Goal: Navigation & Orientation: Find specific page/section

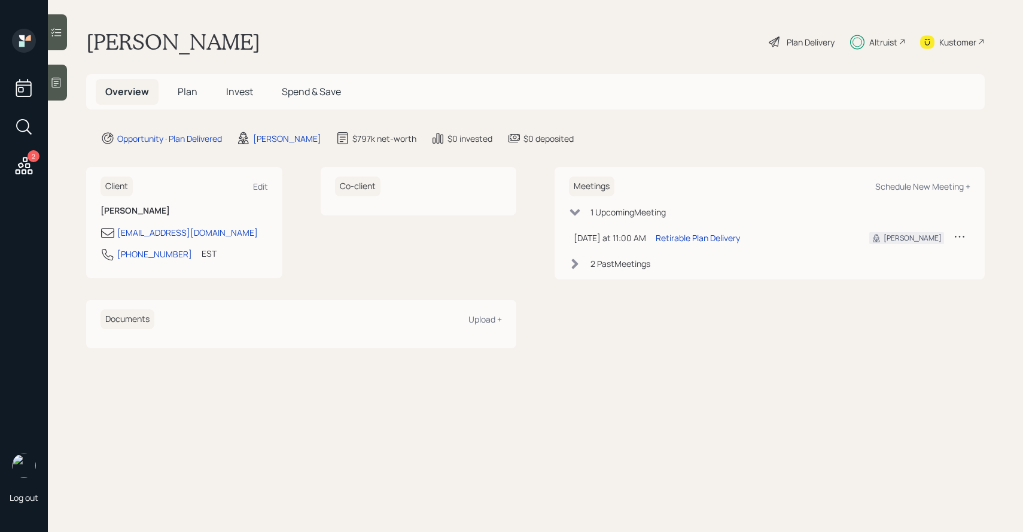
click at [244, 93] on span "Invest" at bounding box center [239, 91] width 27 height 13
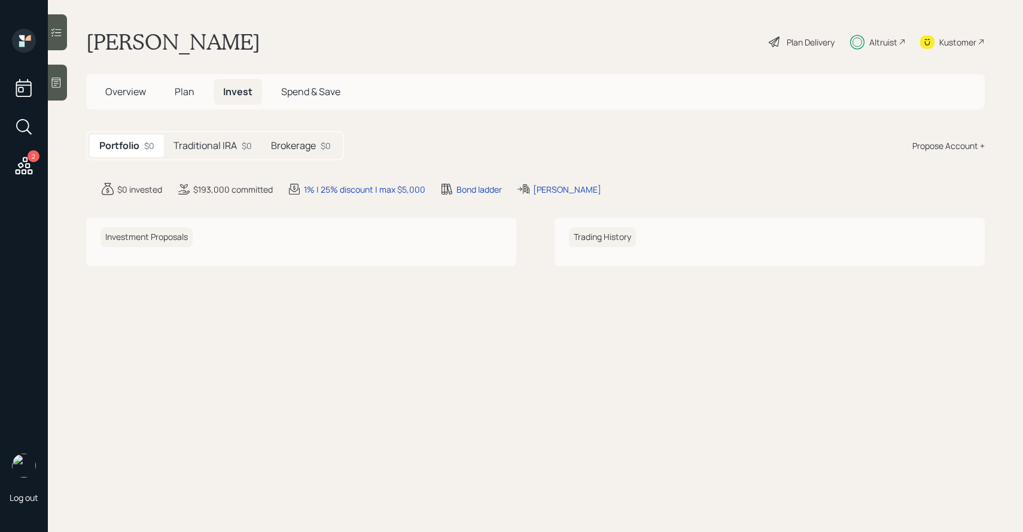
click at [234, 146] on h5 "Traditional IRA" at bounding box center [205, 145] width 63 height 11
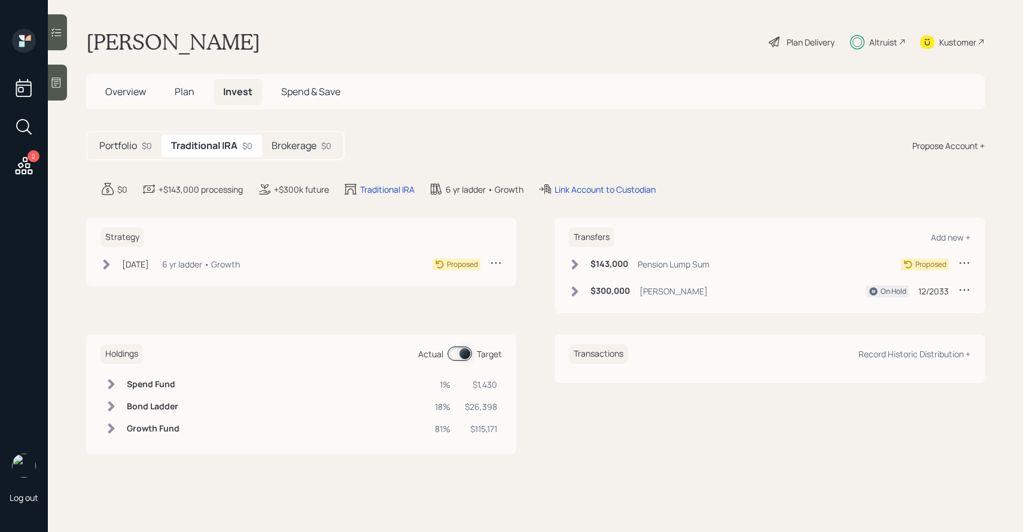
click at [305, 143] on h5 "Brokerage" at bounding box center [294, 145] width 45 height 11
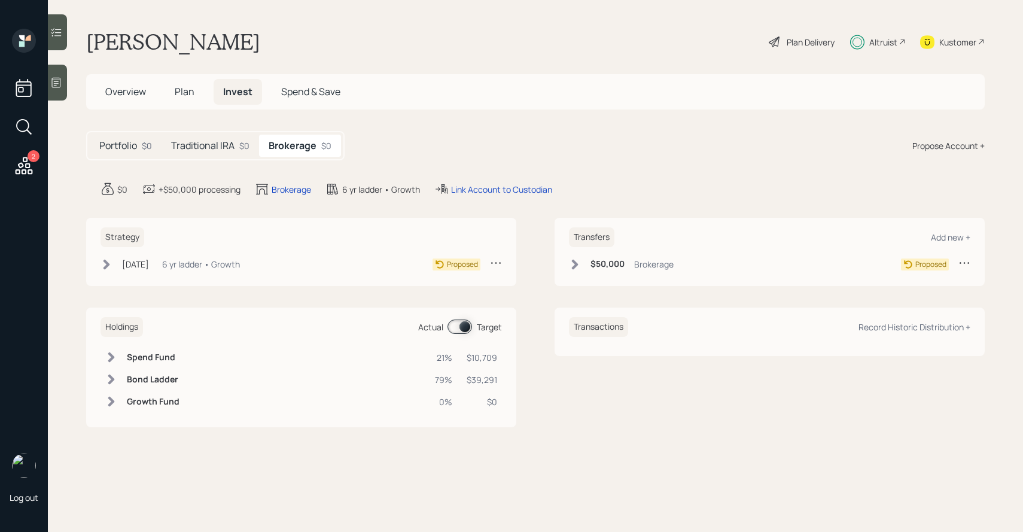
click at [139, 149] on div "Portfolio $0" at bounding box center [126, 146] width 72 height 22
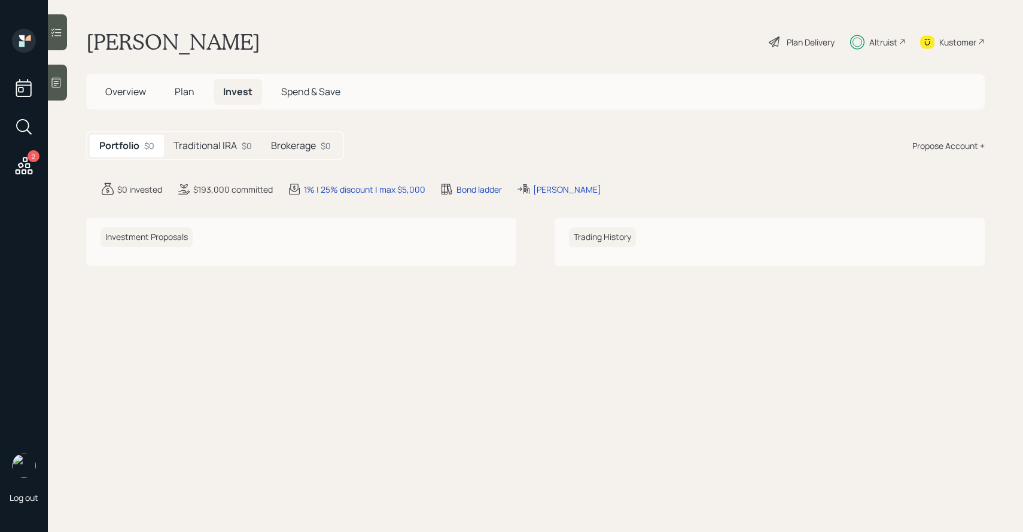
click at [180, 90] on span "Plan" at bounding box center [185, 91] width 20 height 13
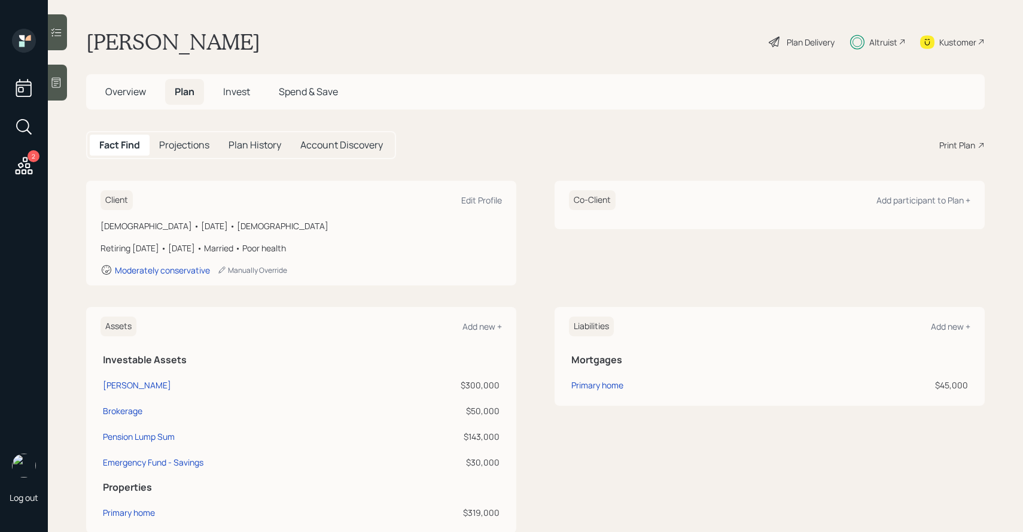
click at [136, 96] on span "Overview" at bounding box center [125, 91] width 41 height 13
